Goal: Find specific fact

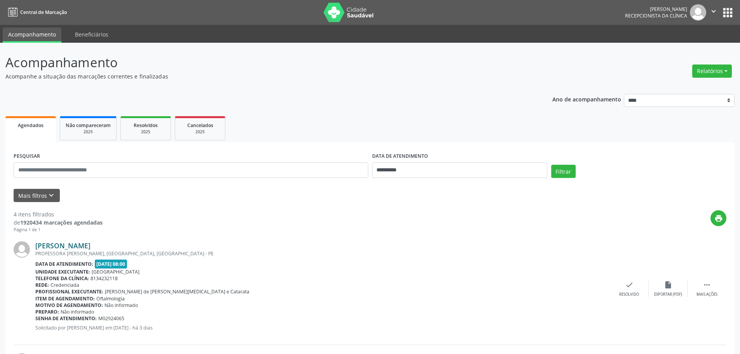
scroll to position [107, 0]
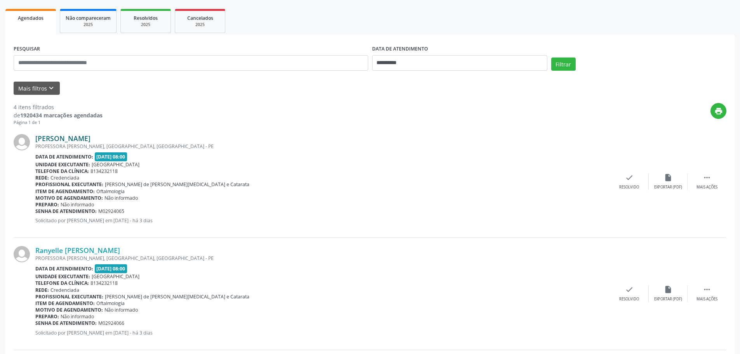
click at [82, 139] on link "[PERSON_NAME]" at bounding box center [62, 138] width 55 height 9
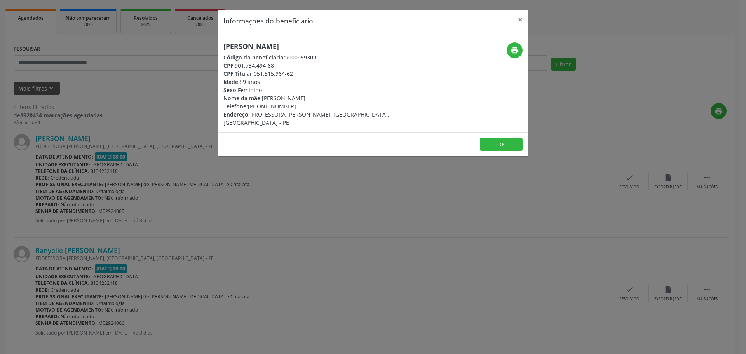
click at [496, 83] on div "print" at bounding box center [476, 84] width 103 height 84
click at [519, 20] on button "×" at bounding box center [520, 19] width 16 height 19
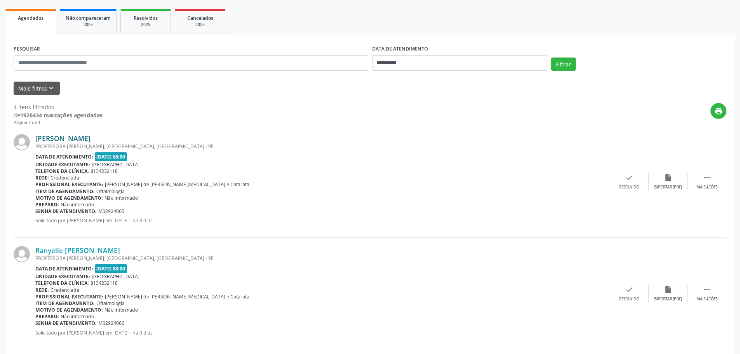
click at [91, 138] on link "[PERSON_NAME]" at bounding box center [62, 138] width 55 height 9
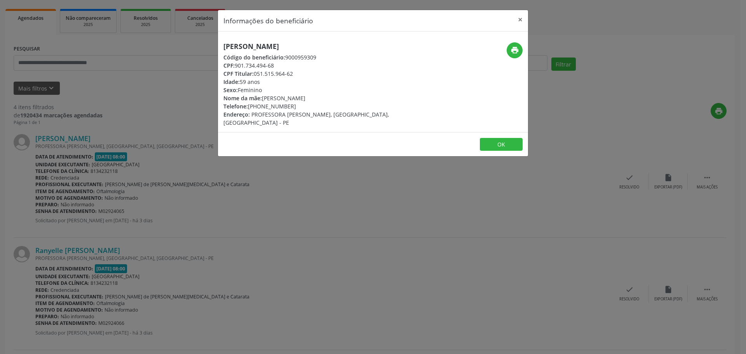
drag, startPoint x: 235, startPoint y: 64, endPoint x: 274, endPoint y: 63, distance: 38.5
click at [274, 63] on div "CPF: 901.734.494-68" at bounding box center [321, 65] width 196 height 8
copy div "901.734.494-68"
click at [250, 58] on span "Código do beneficiário:" at bounding box center [254, 57] width 62 height 7
drag, startPoint x: 237, startPoint y: 64, endPoint x: 275, endPoint y: 64, distance: 38.5
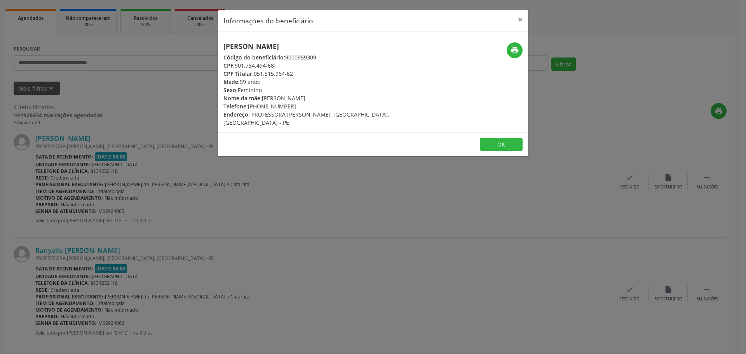
click at [275, 64] on div "CPF: 901.734.494-68" at bounding box center [321, 65] width 196 height 8
copy div "901.734.494-68"
click at [518, 21] on button "×" at bounding box center [520, 19] width 16 height 19
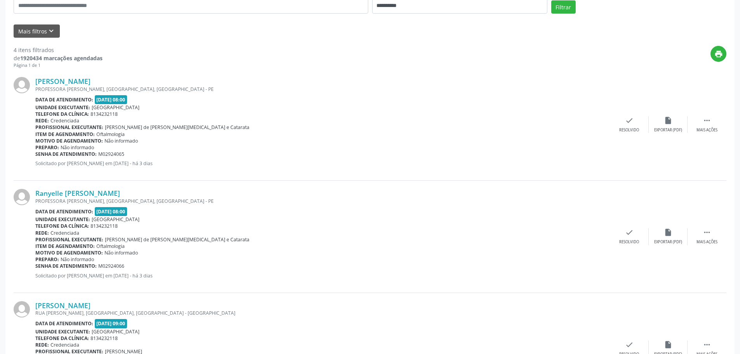
scroll to position [185, 0]
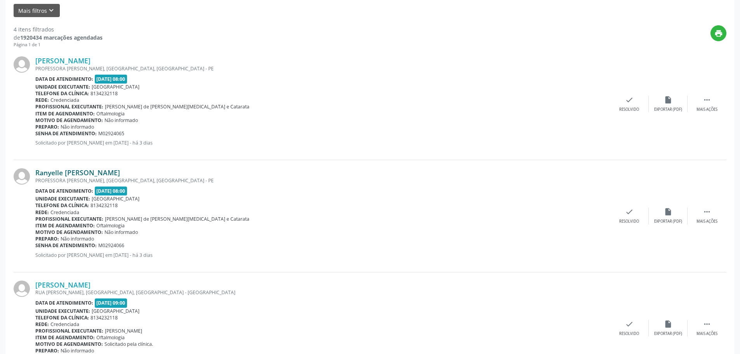
click at [57, 173] on link "Ranyelle [PERSON_NAME]" at bounding box center [77, 172] width 85 height 9
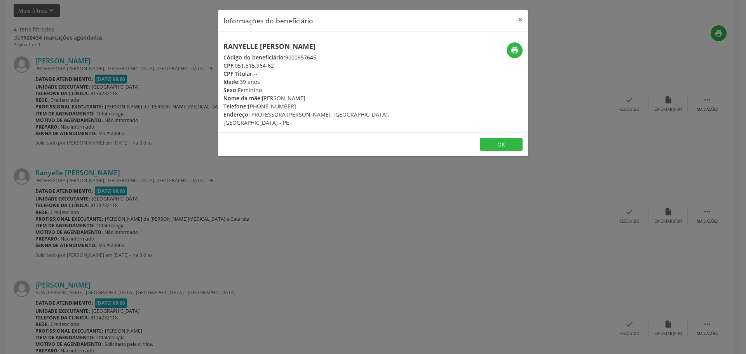
drag, startPoint x: 236, startPoint y: 67, endPoint x: 275, endPoint y: 68, distance: 38.9
click at [275, 68] on div "CPF: 051.515.964-62" at bounding box center [321, 65] width 196 height 8
copy div "051.515.964-62"
click at [518, 16] on button "×" at bounding box center [520, 19] width 16 height 19
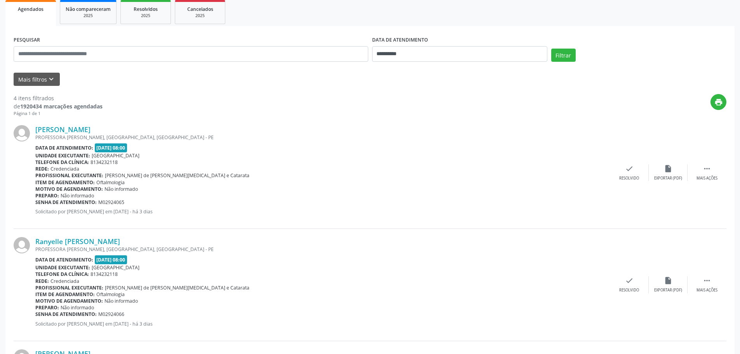
scroll to position [30, 0]
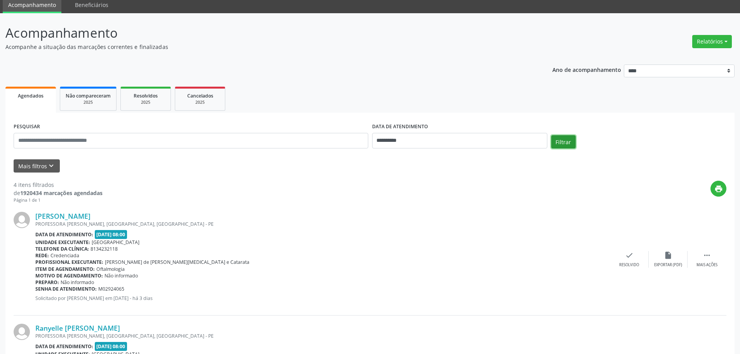
click at [566, 145] on button "Filtrar" at bounding box center [563, 141] width 24 height 13
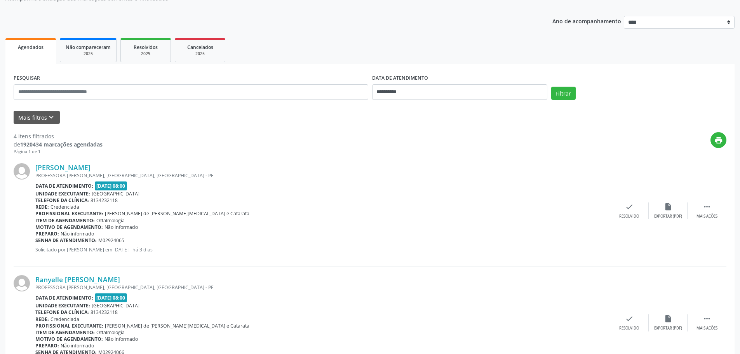
scroll to position [68, 0]
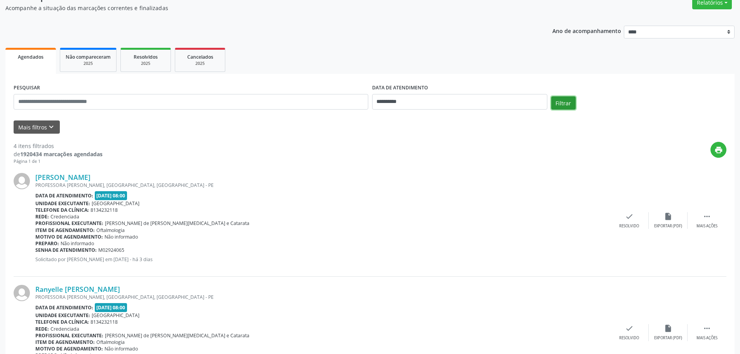
click at [562, 98] on button "Filtrar" at bounding box center [563, 102] width 24 height 13
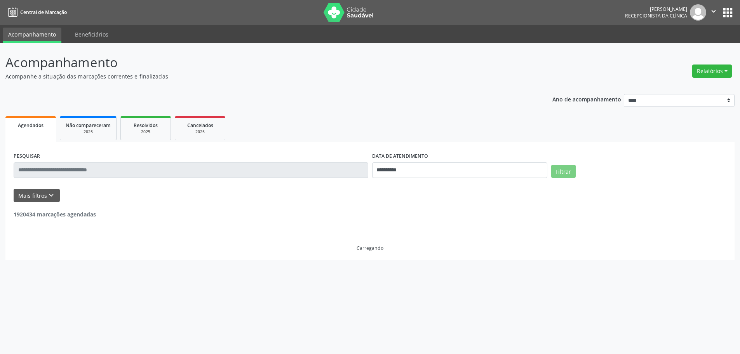
scroll to position [0, 0]
